Goal: Navigation & Orientation: Understand site structure

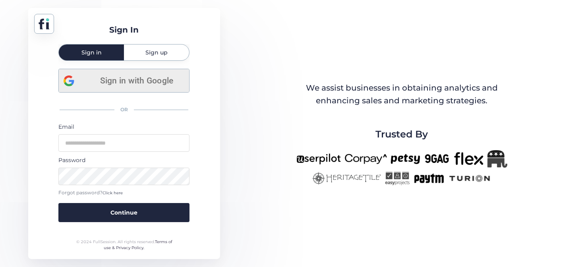
click at [159, 77] on span "Sign in with Google" at bounding box center [137, 80] width 96 height 13
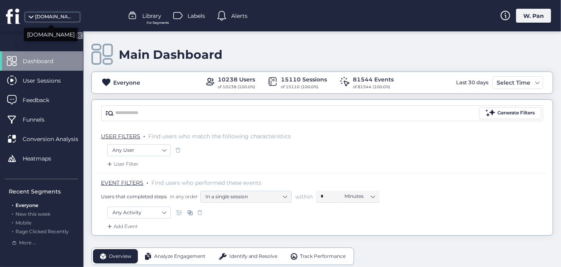
click at [48, 17] on div "[DOMAIN_NAME]" at bounding box center [55, 17] width 40 height 8
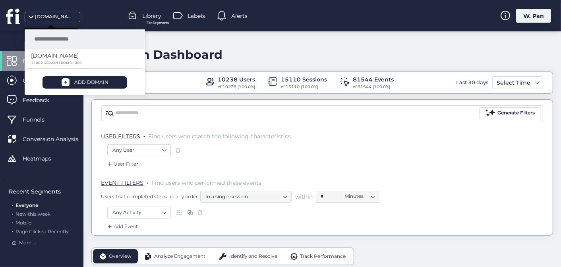
click at [48, 17] on div "[DOMAIN_NAME]" at bounding box center [55, 17] width 40 height 8
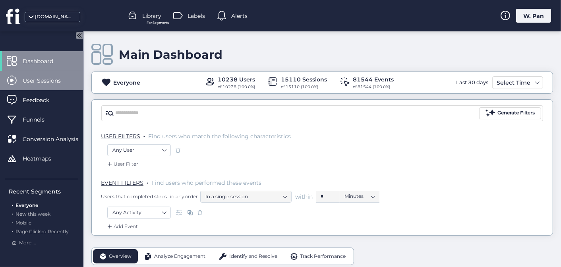
click at [47, 82] on span "User Sessions" at bounding box center [48, 80] width 50 height 9
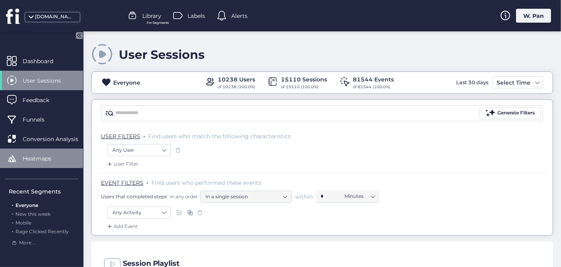
click at [52, 156] on span "Heatmaps" at bounding box center [43, 158] width 41 height 9
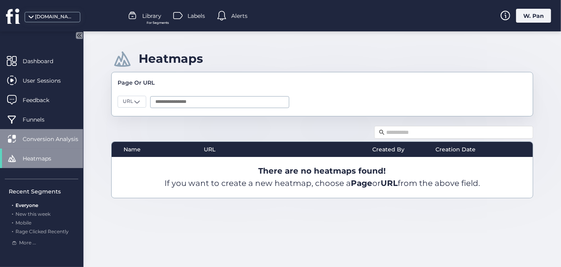
click at [52, 136] on span "Conversion Analysis" at bounding box center [57, 139] width 68 height 9
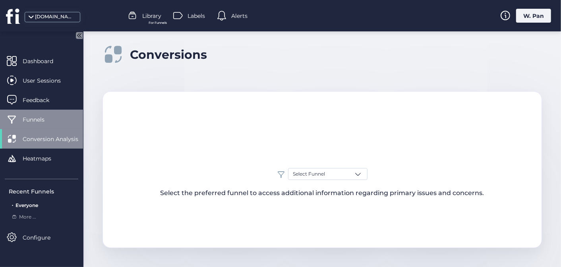
click at [51, 119] on span "Funnels" at bounding box center [40, 119] width 34 height 9
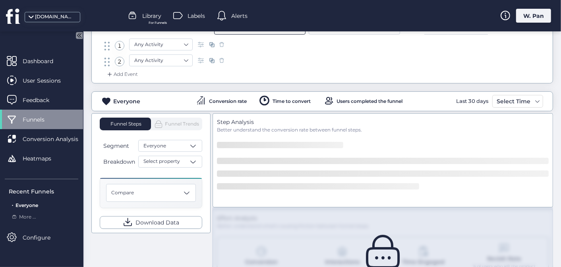
scroll to position [107, 0]
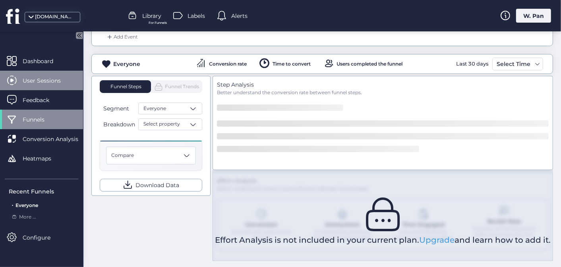
click at [54, 80] on span "User Sessions" at bounding box center [48, 80] width 50 height 9
